Goal: Navigation & Orientation: Find specific page/section

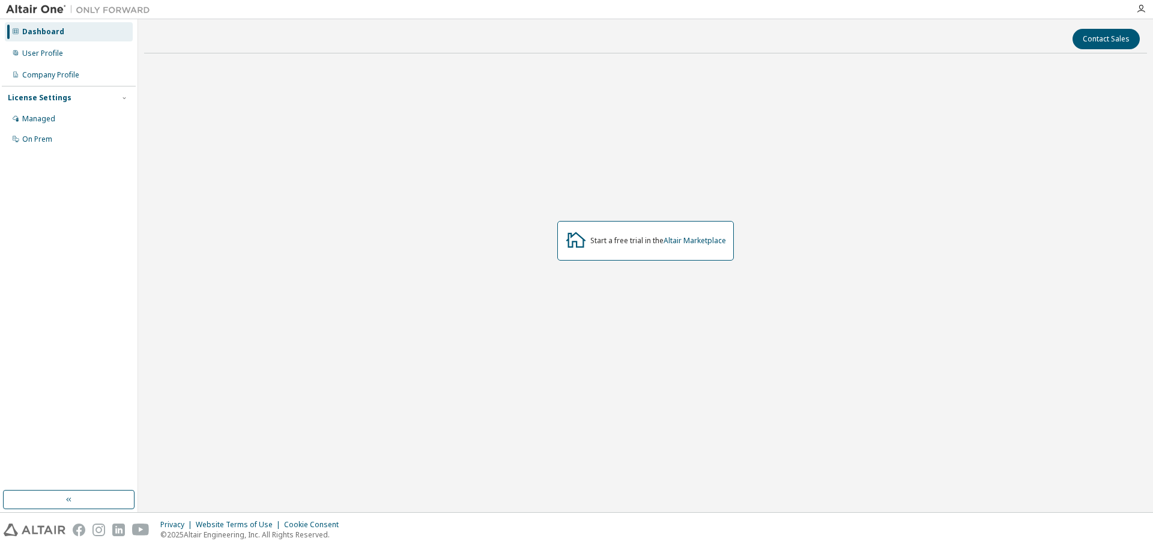
click at [41, 4] on img at bounding box center [81, 10] width 150 height 12
click at [32, 13] on img at bounding box center [81, 10] width 150 height 12
